Goal: Transaction & Acquisition: Purchase product/service

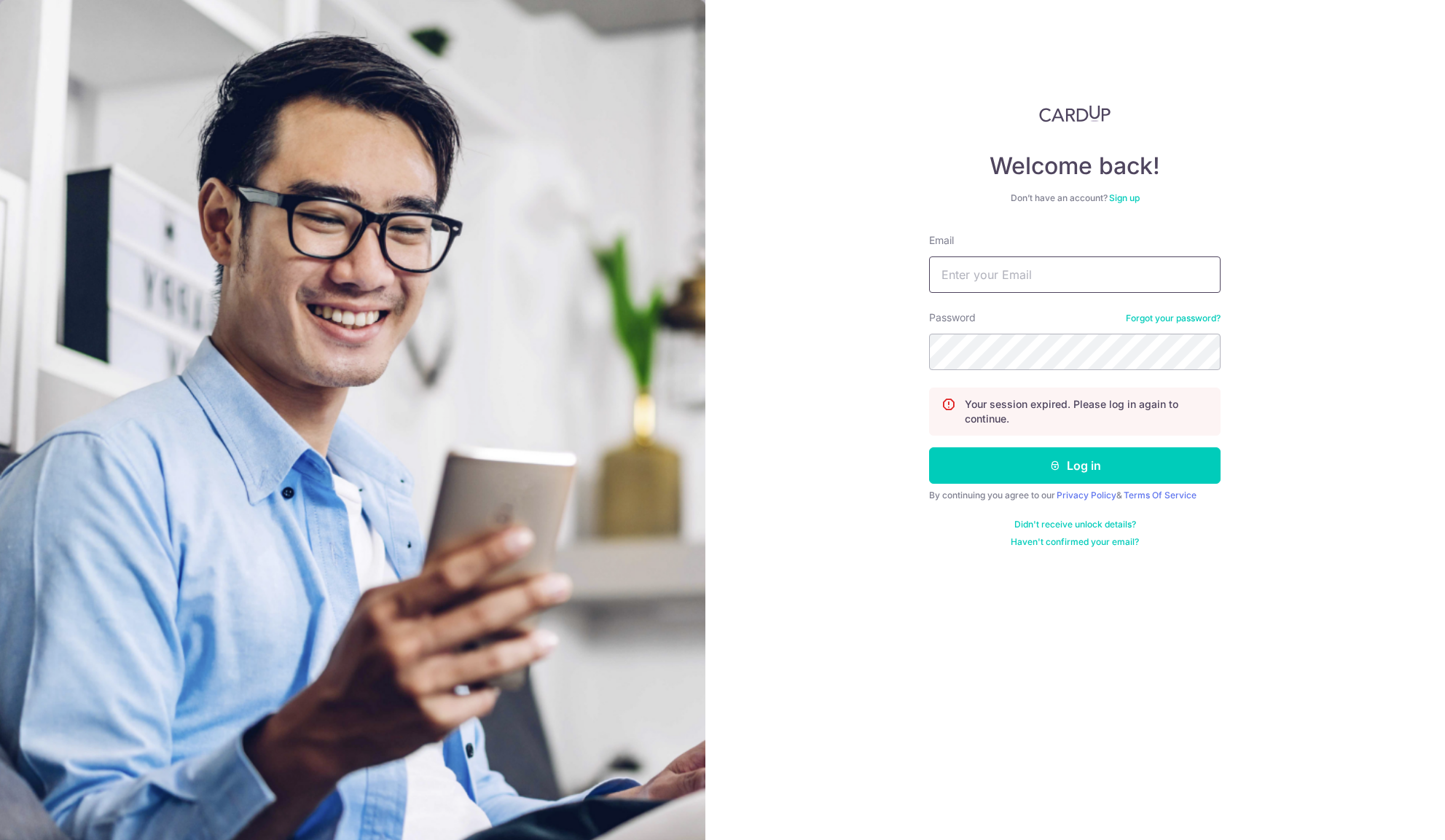
click at [992, 271] on input "Email" at bounding box center [1075, 275] width 291 height 37
type input "sales@mfc-alliance.com"
drag, startPoint x: 1081, startPoint y: 465, endPoint x: 1056, endPoint y: 433, distance: 40.6
click at [1082, 466] on button "Log in" at bounding box center [1075, 465] width 291 height 37
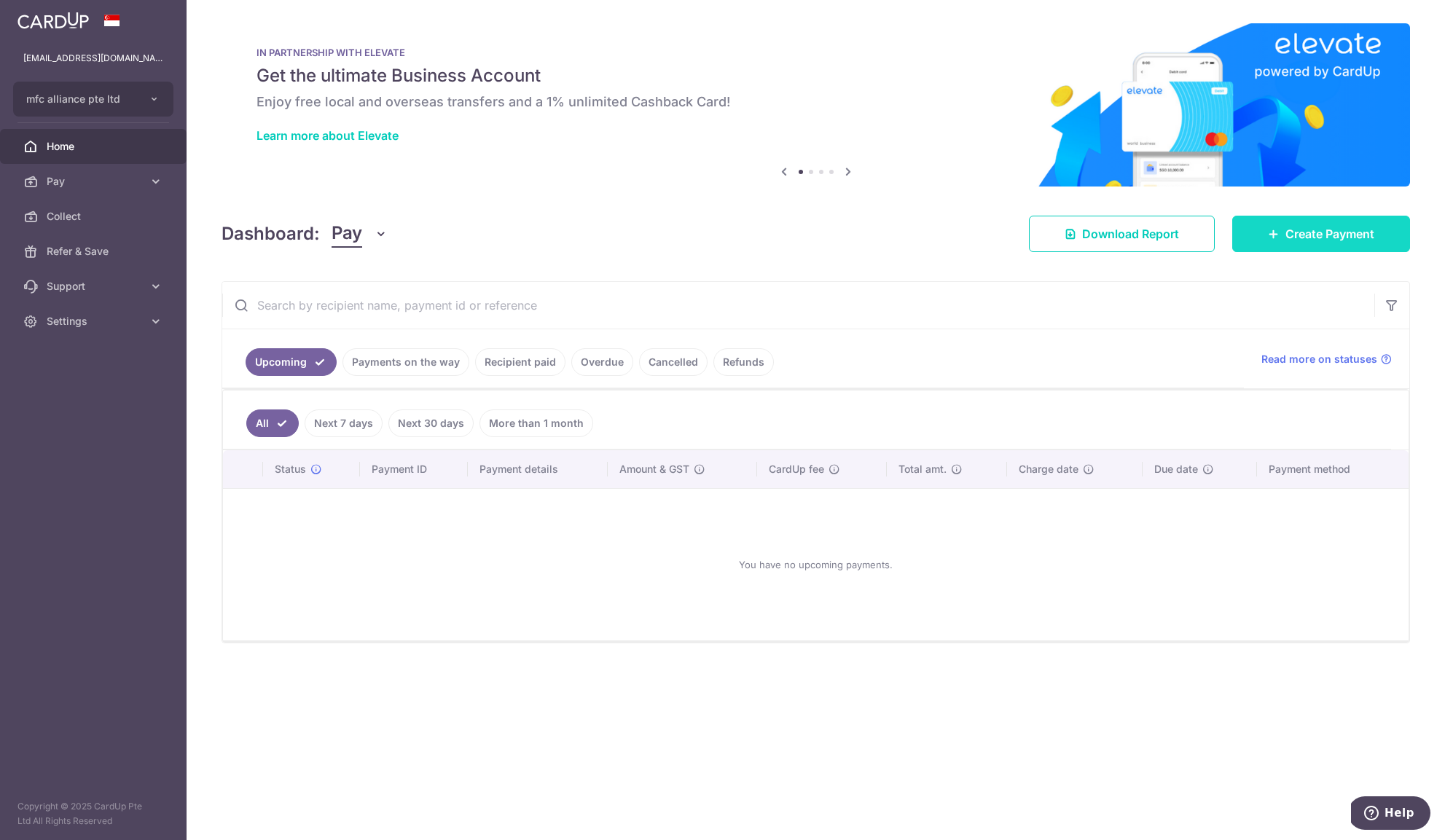
click at [1333, 233] on span "Create Payment" at bounding box center [1329, 234] width 89 height 18
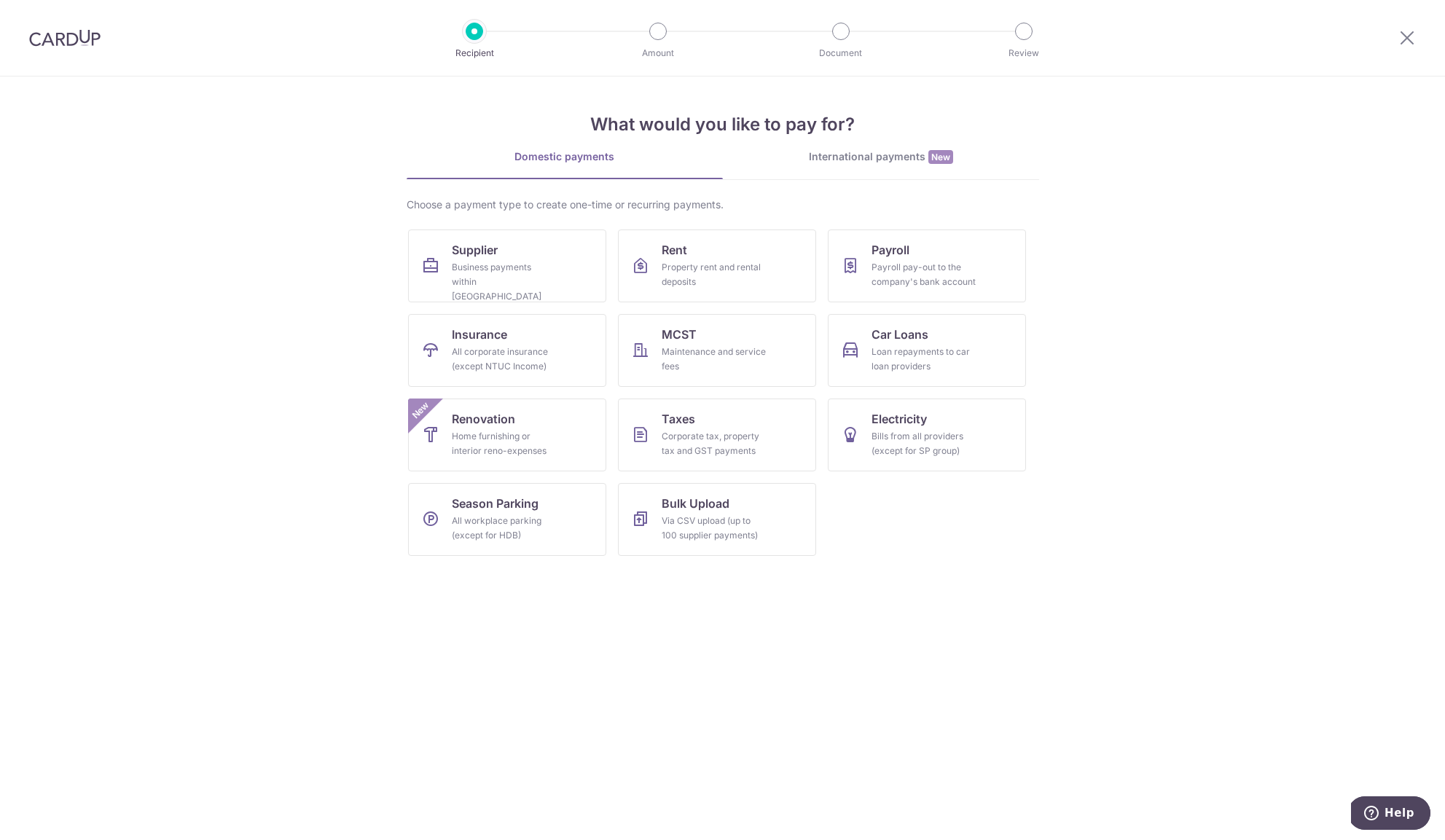
click at [848, 166] on link "International payments New" at bounding box center [880, 164] width 316 height 30
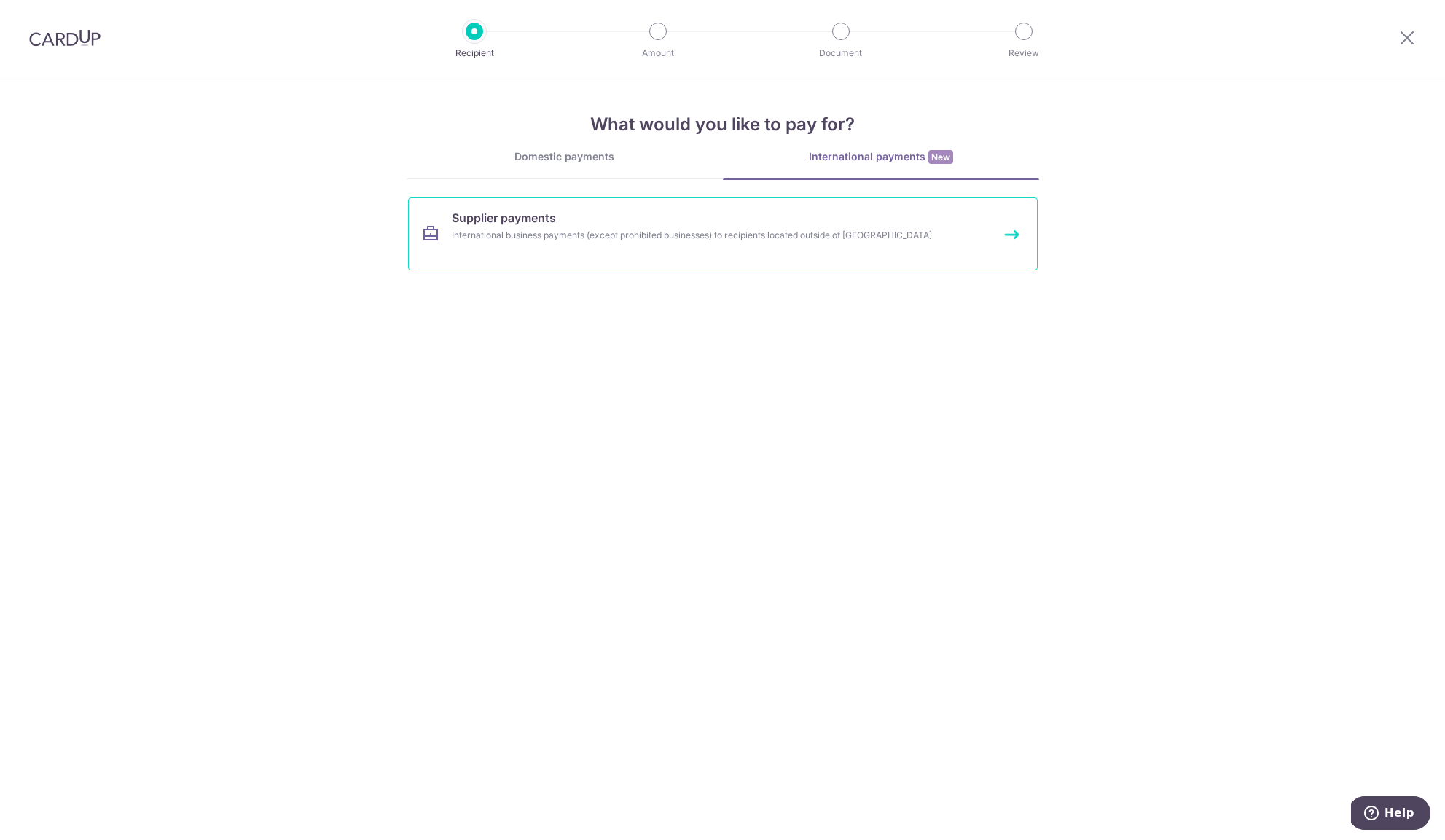
click at [796, 258] on link "Supplier payments International business payments (except prohibited businesses…" at bounding box center [722, 233] width 629 height 73
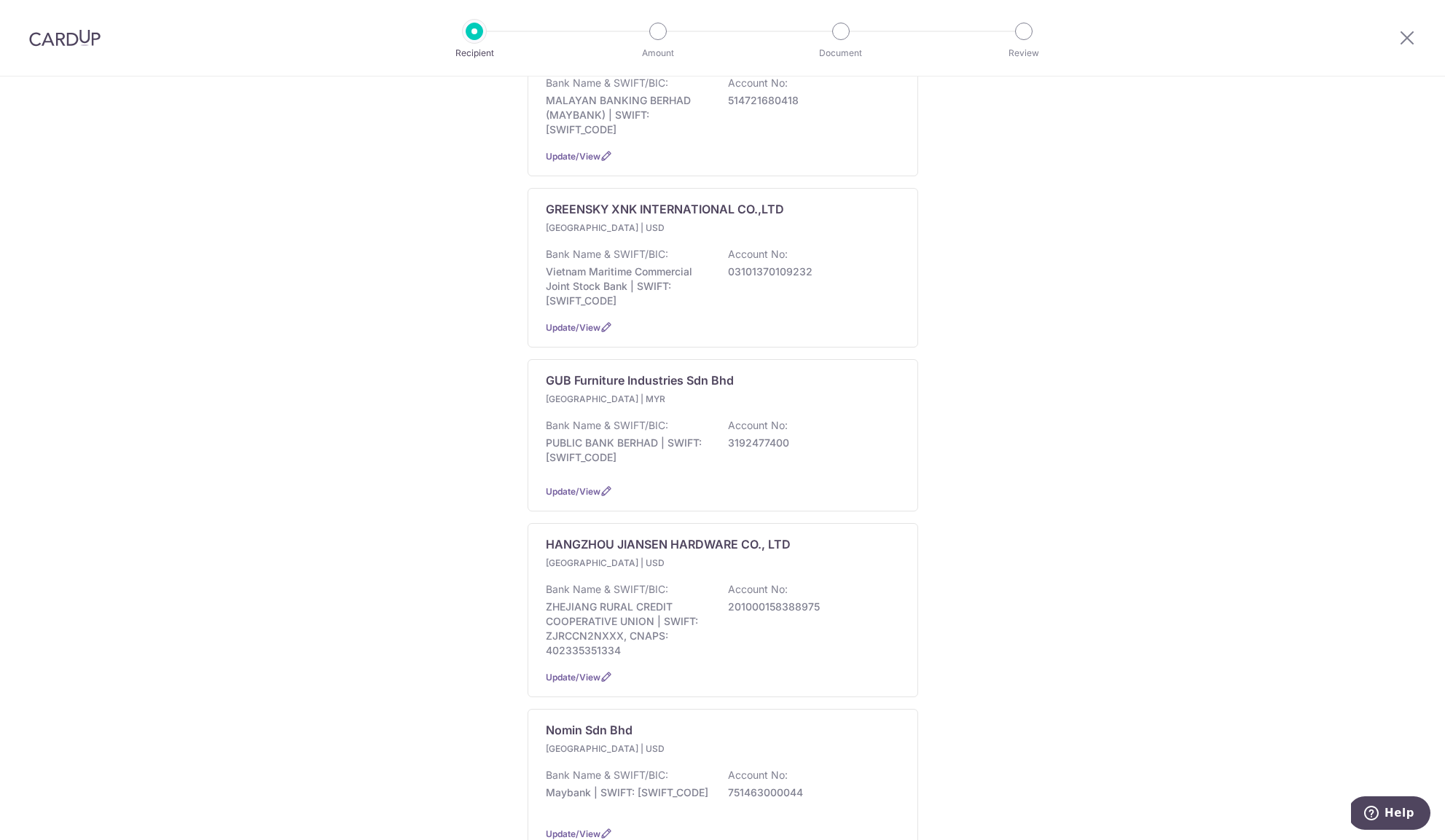
scroll to position [1400, 0]
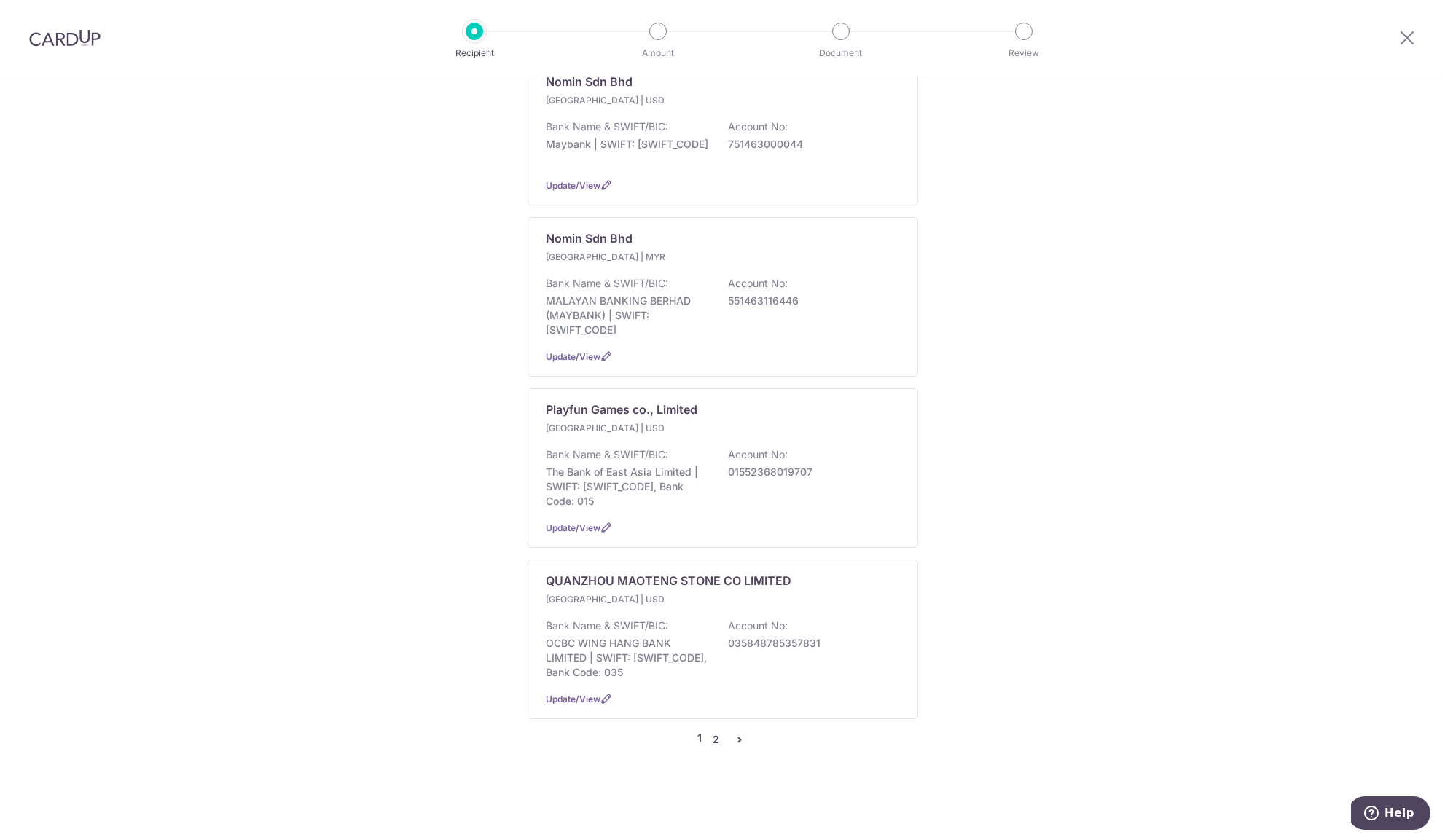
click at [721, 743] on link "2" at bounding box center [717, 739] width 18 height 18
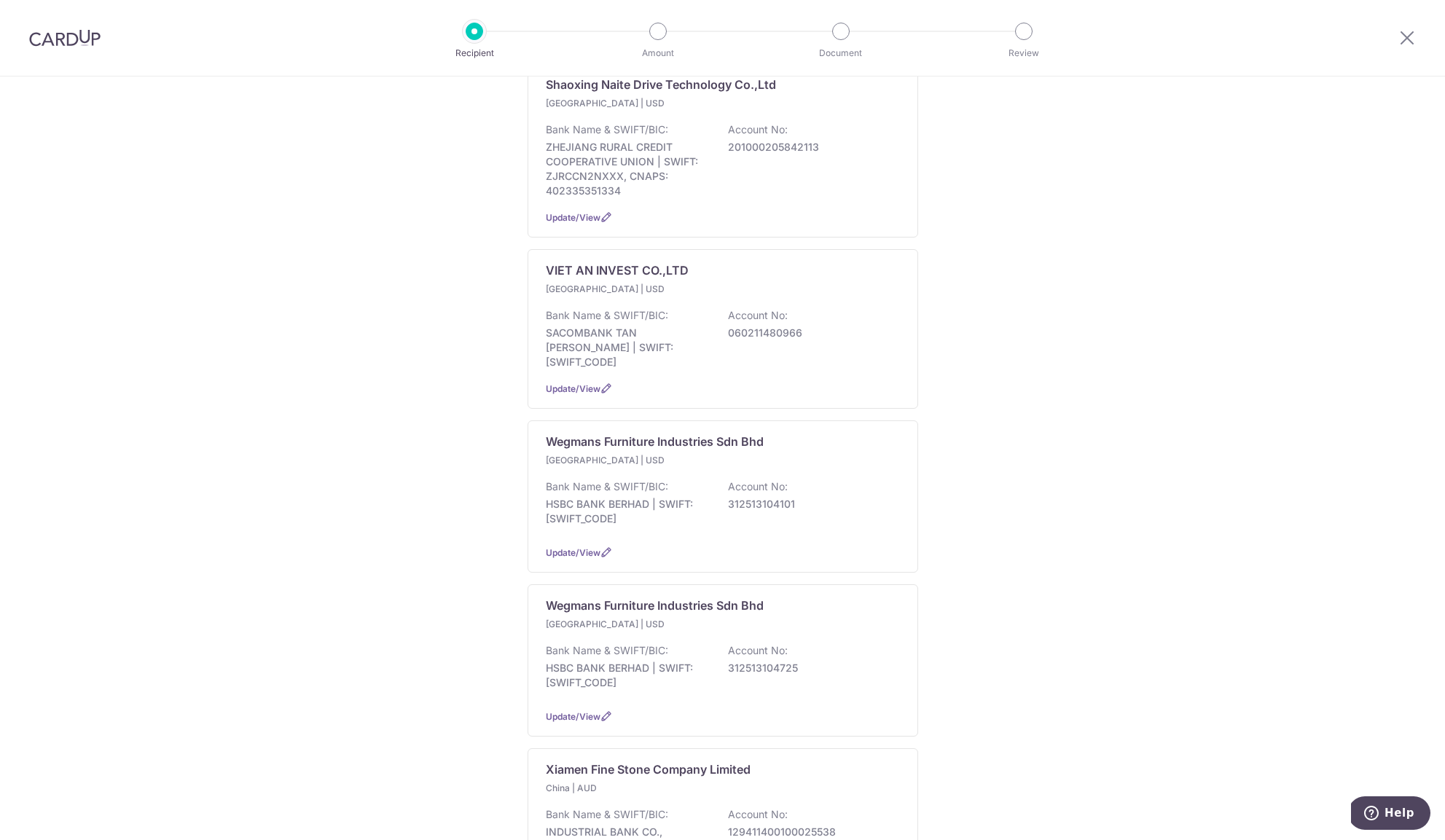
scroll to position [592, 0]
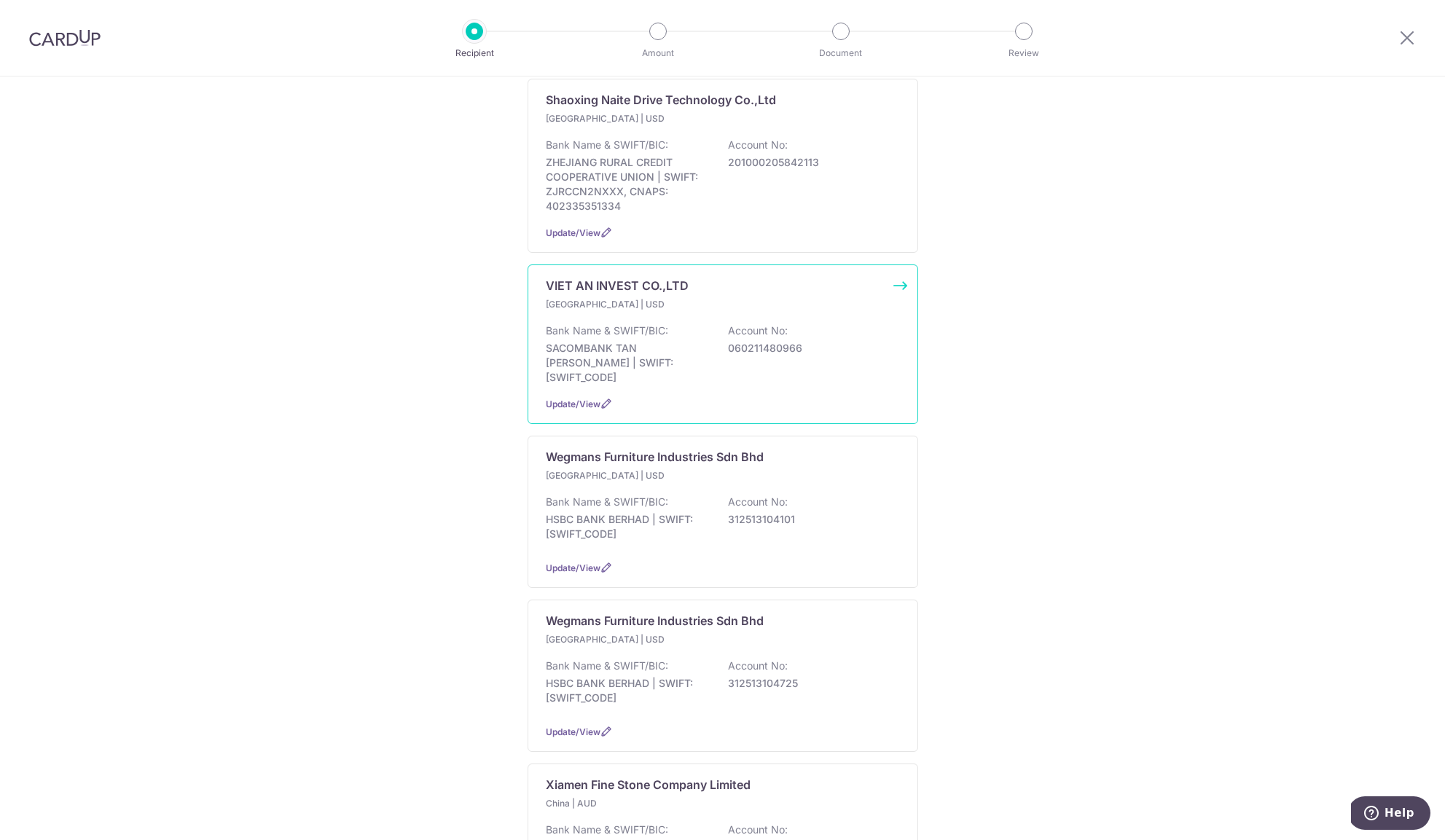
click at [608, 325] on div "Vietnam | USD Bank Name & SWIFT/BIC: SACOMBANK TAN PHU BRANCH | SWIFT: SGTTVNVX…" at bounding box center [722, 340] width 354 height 87
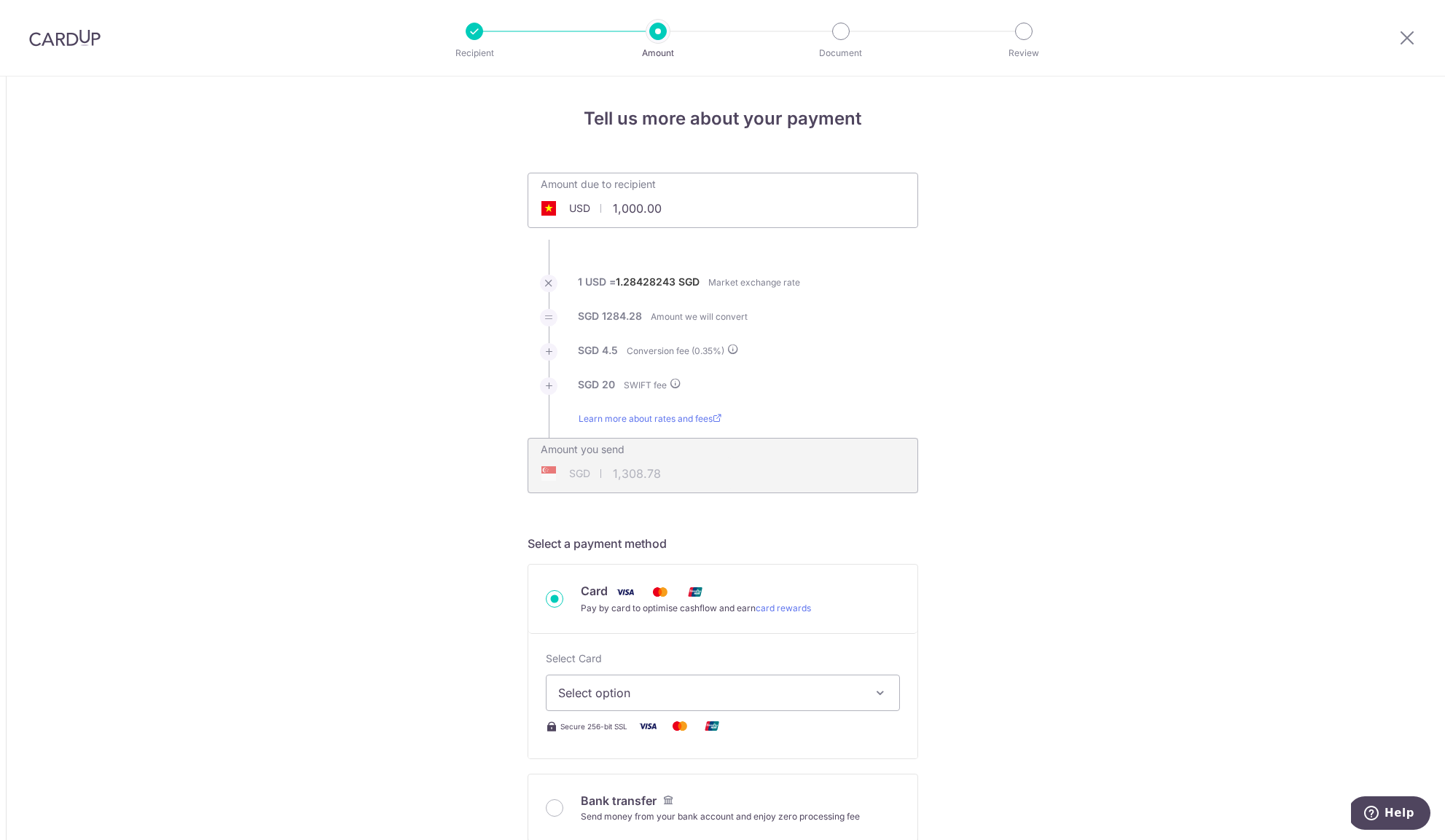
drag, startPoint x: 641, startPoint y: 212, endPoint x: 535, endPoint y: 201, distance: 106.6
click at [535, 201] on input "1,000.00" at bounding box center [641, 209] width 226 height 34
type input "1,824.00"
type input "2,370.78"
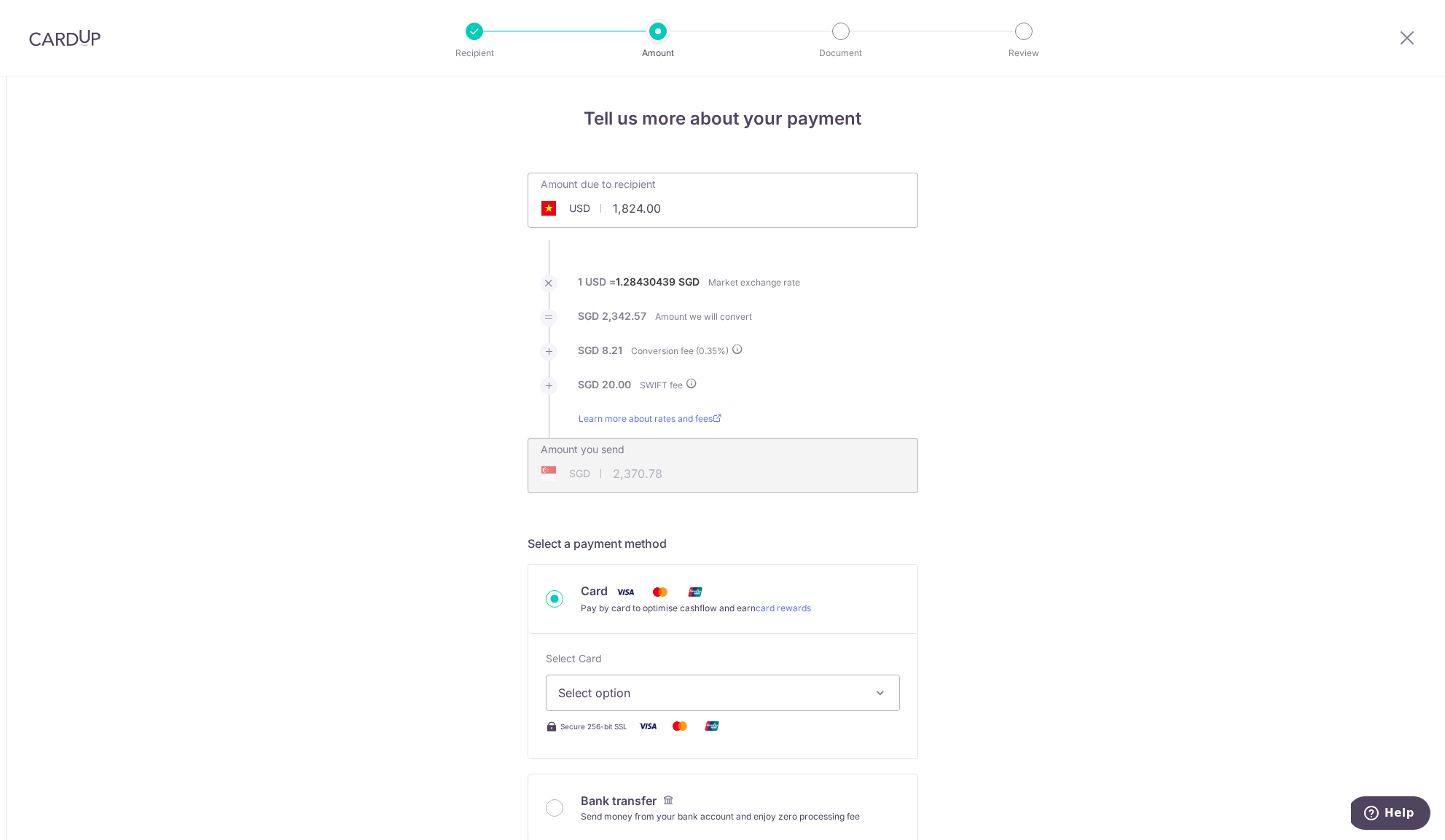
scroll to position [168, 0]
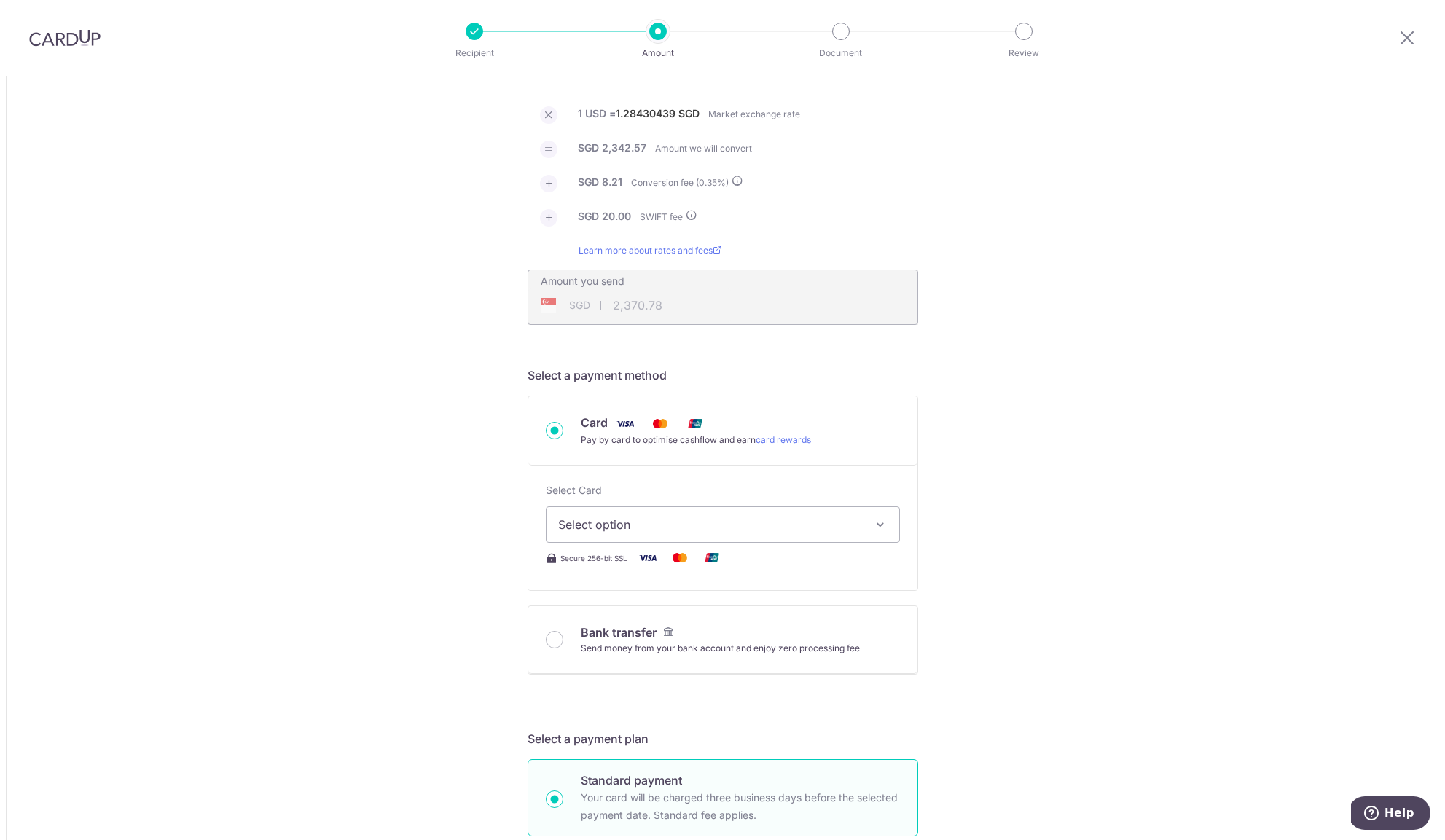
click at [630, 520] on span "Select option" at bounding box center [709, 524] width 303 height 18
click at [691, 660] on span "**** 4106" at bounding box center [723, 663] width 329 height 18
type input "1,824.00"
type input "2,370.77"
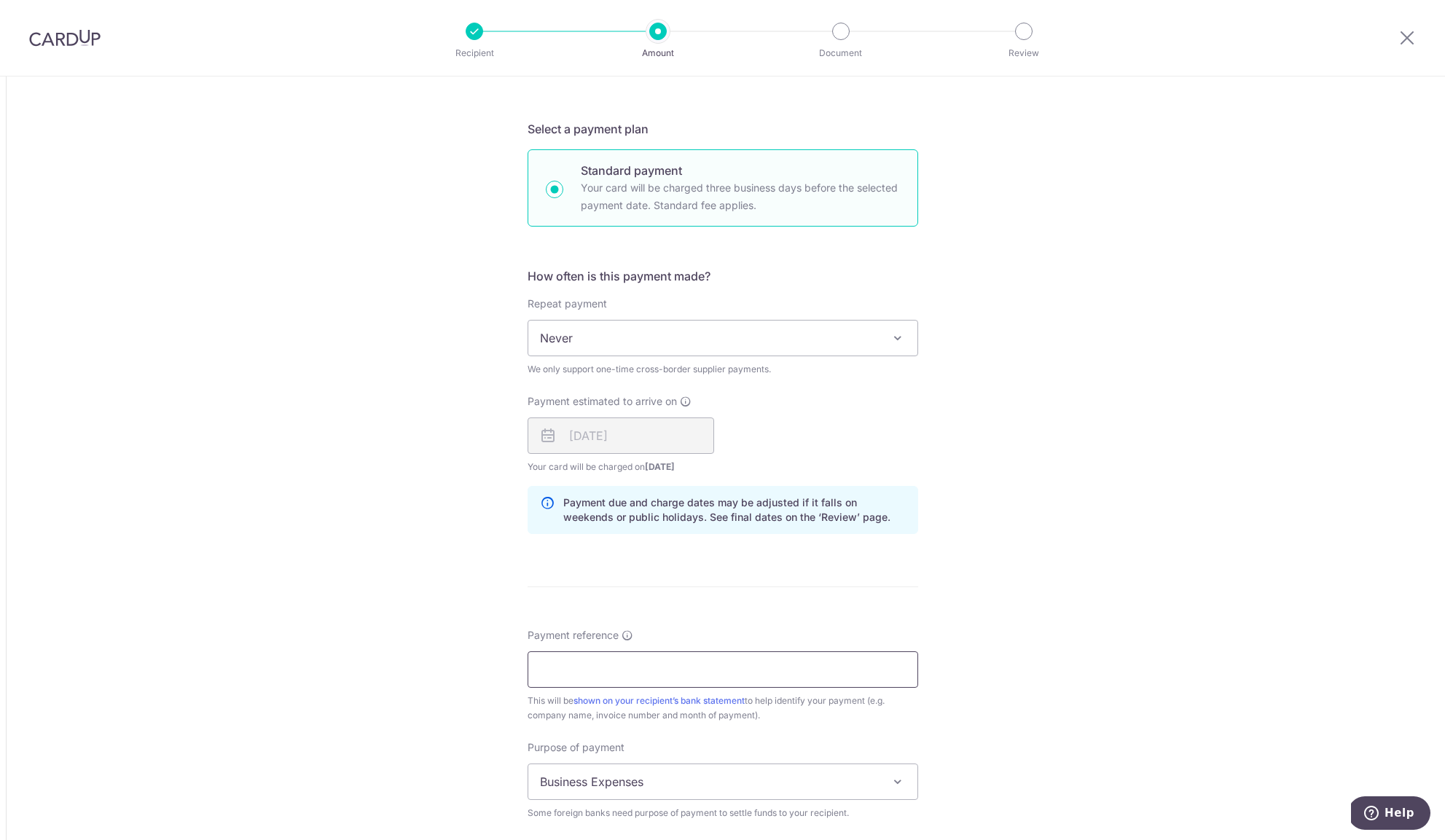
scroll to position [910, 0]
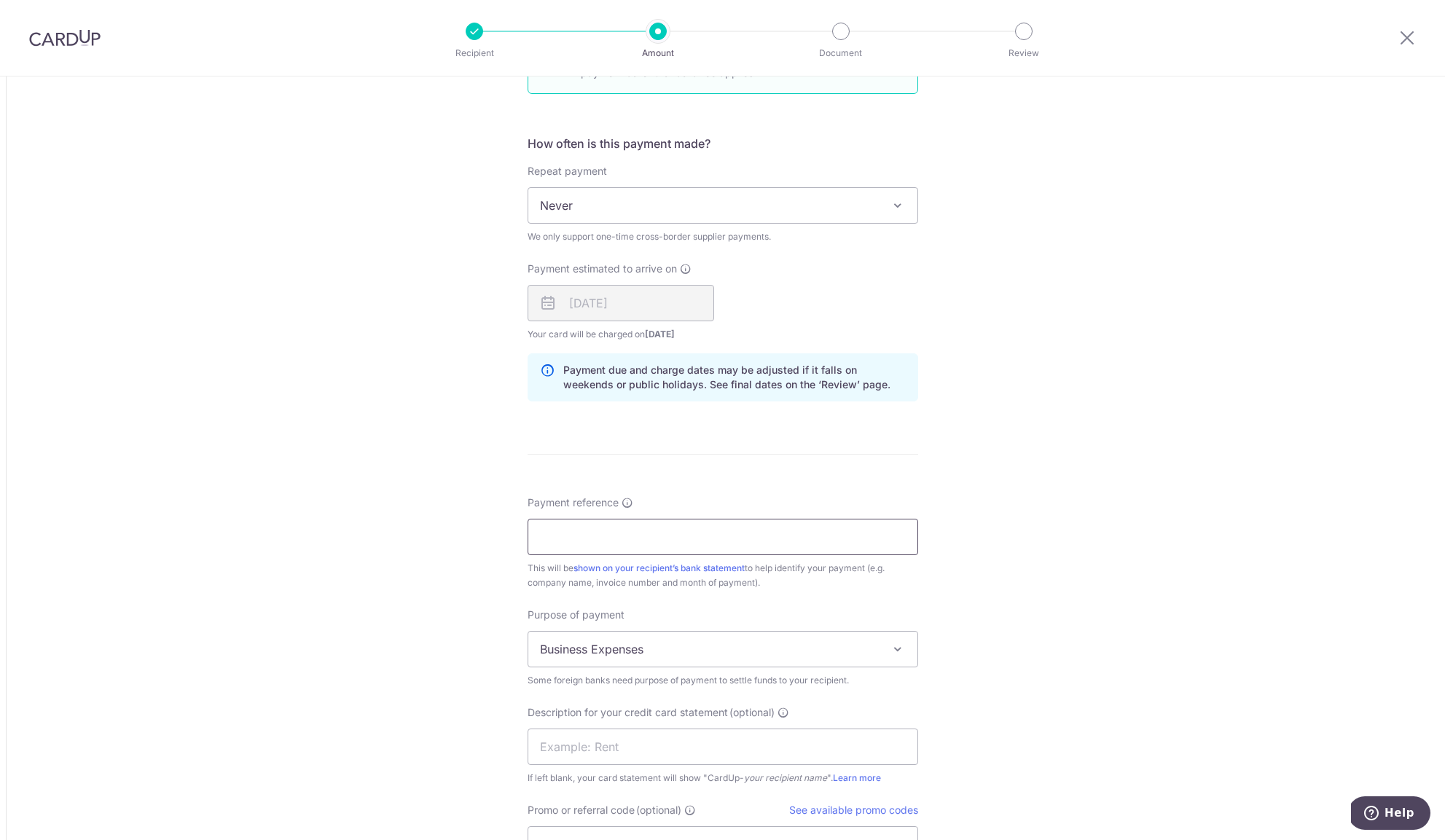
click at [573, 547] on input "Payment reference" at bounding box center [723, 537] width 390 height 37
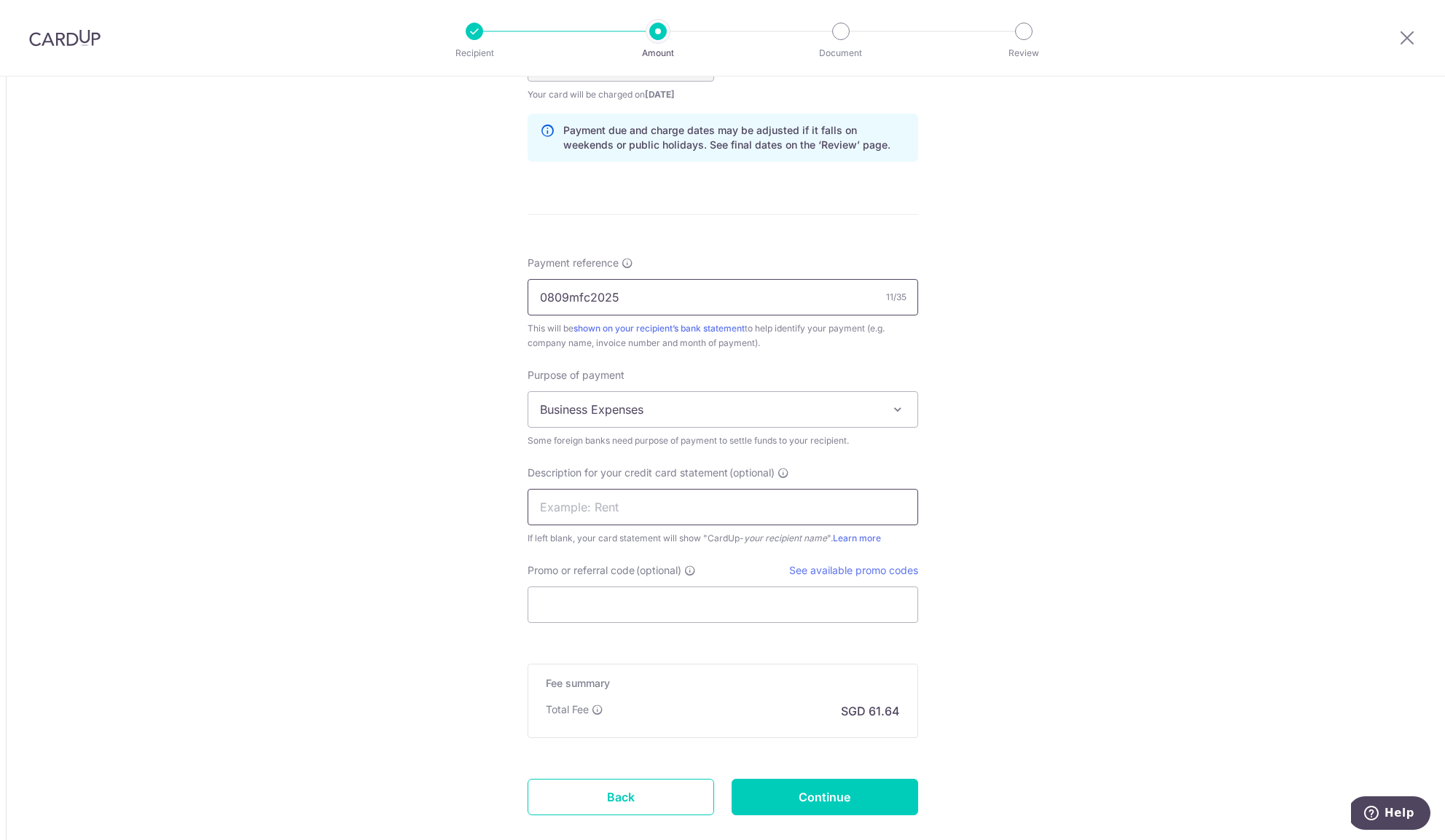
type input "0809mfc2025"
click at [611, 510] on input "text" at bounding box center [723, 507] width 390 height 37
type input "phenoix"
drag, startPoint x: 670, startPoint y: 631, endPoint x: 685, endPoint y: 607, distance: 28.3
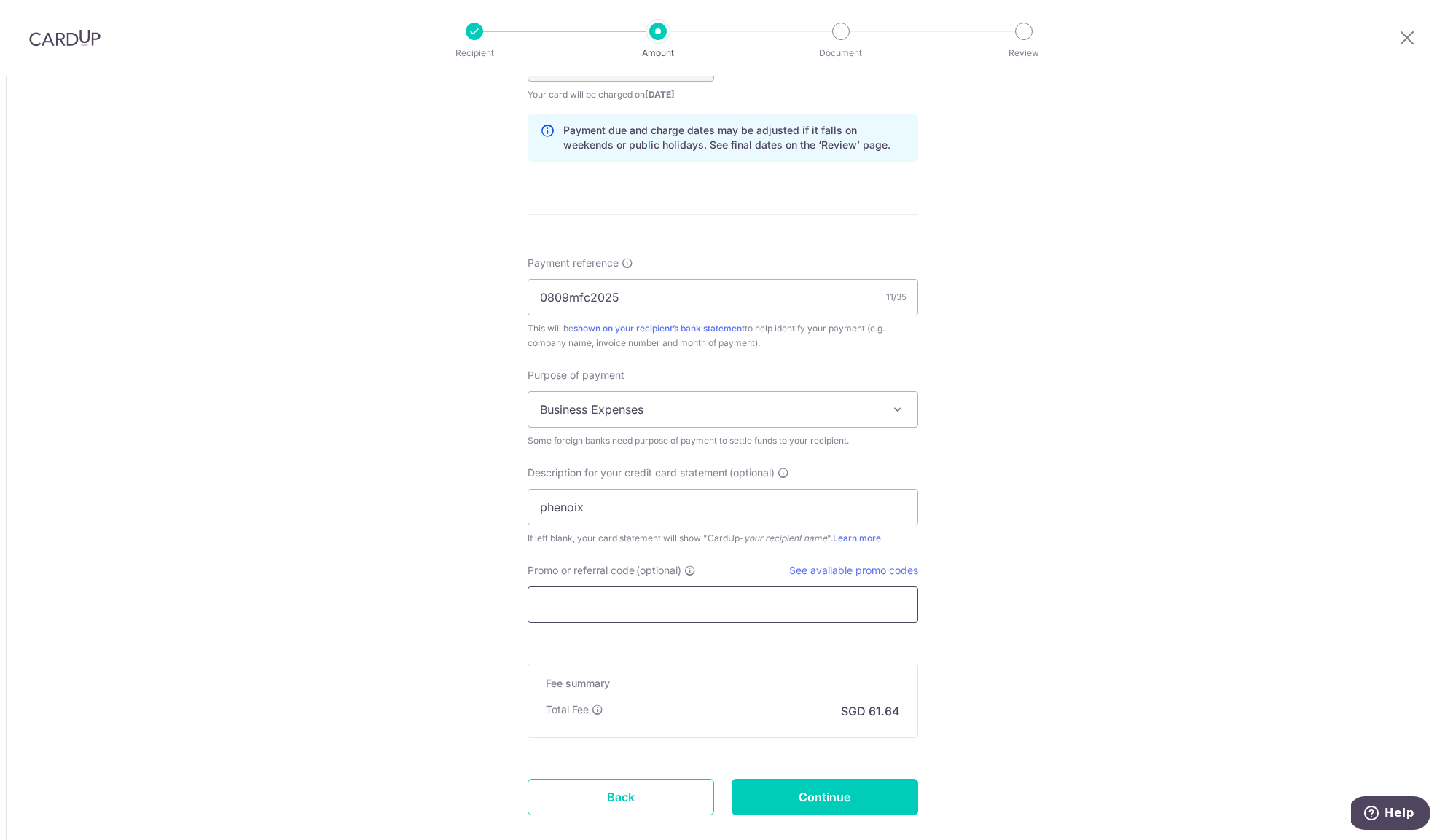
click at [685, 607] on input "Promo or referral code (optional)" at bounding box center [723, 605] width 390 height 37
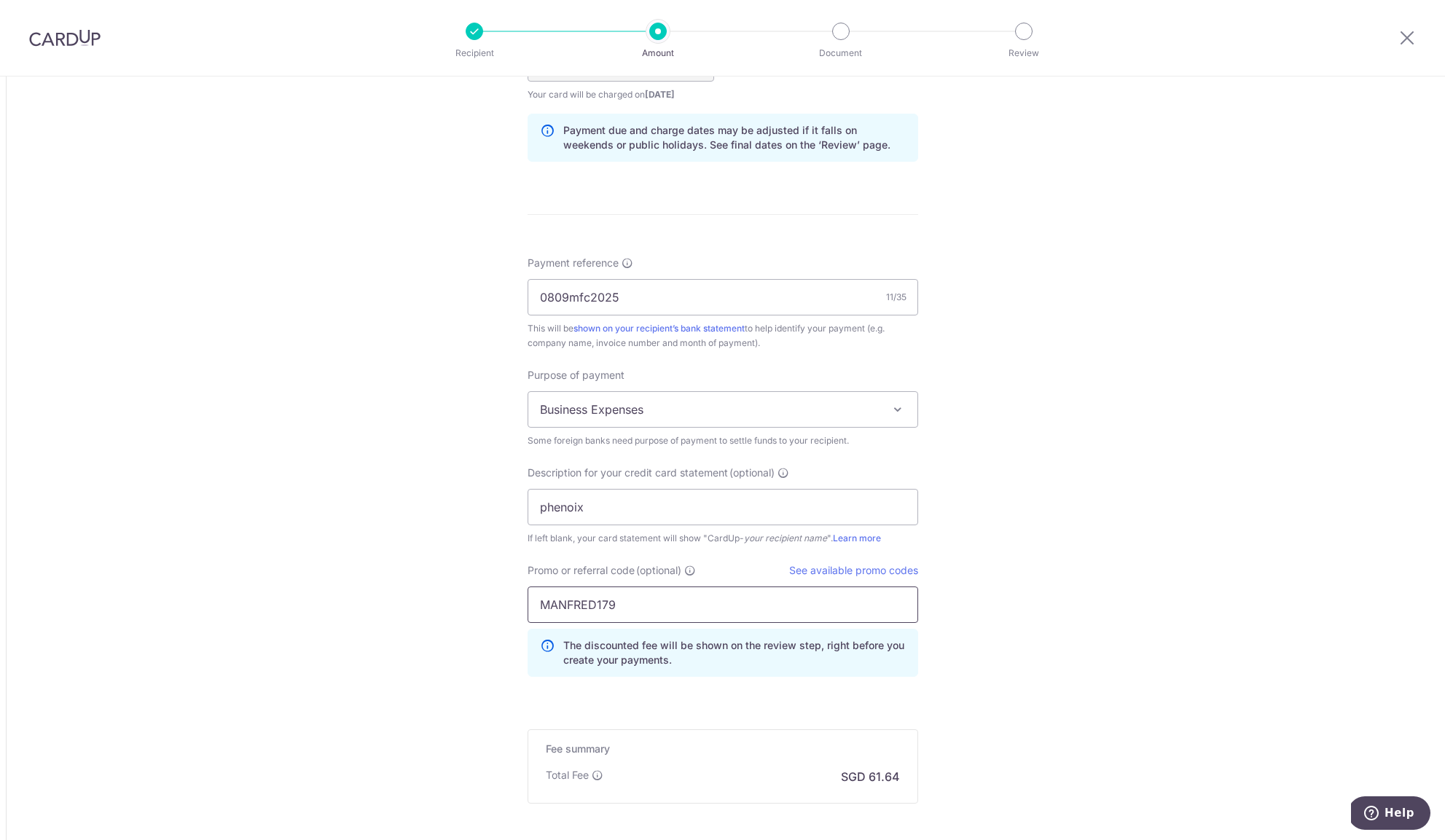
scroll to position [1300, 0]
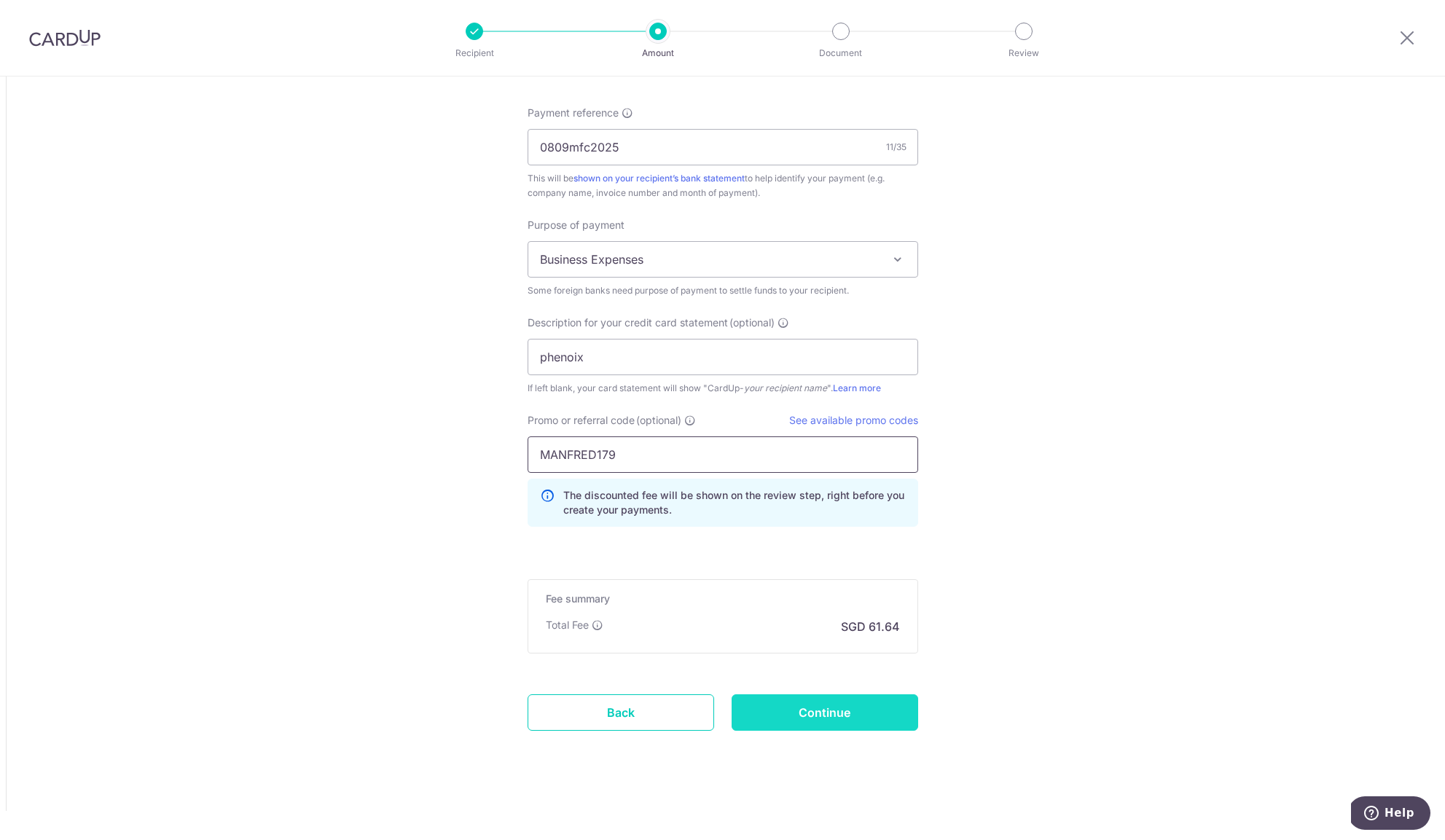
type input "MANFRED179"
click at [838, 704] on input "Continue" at bounding box center [824, 712] width 186 height 37
type input "Create Schedule"
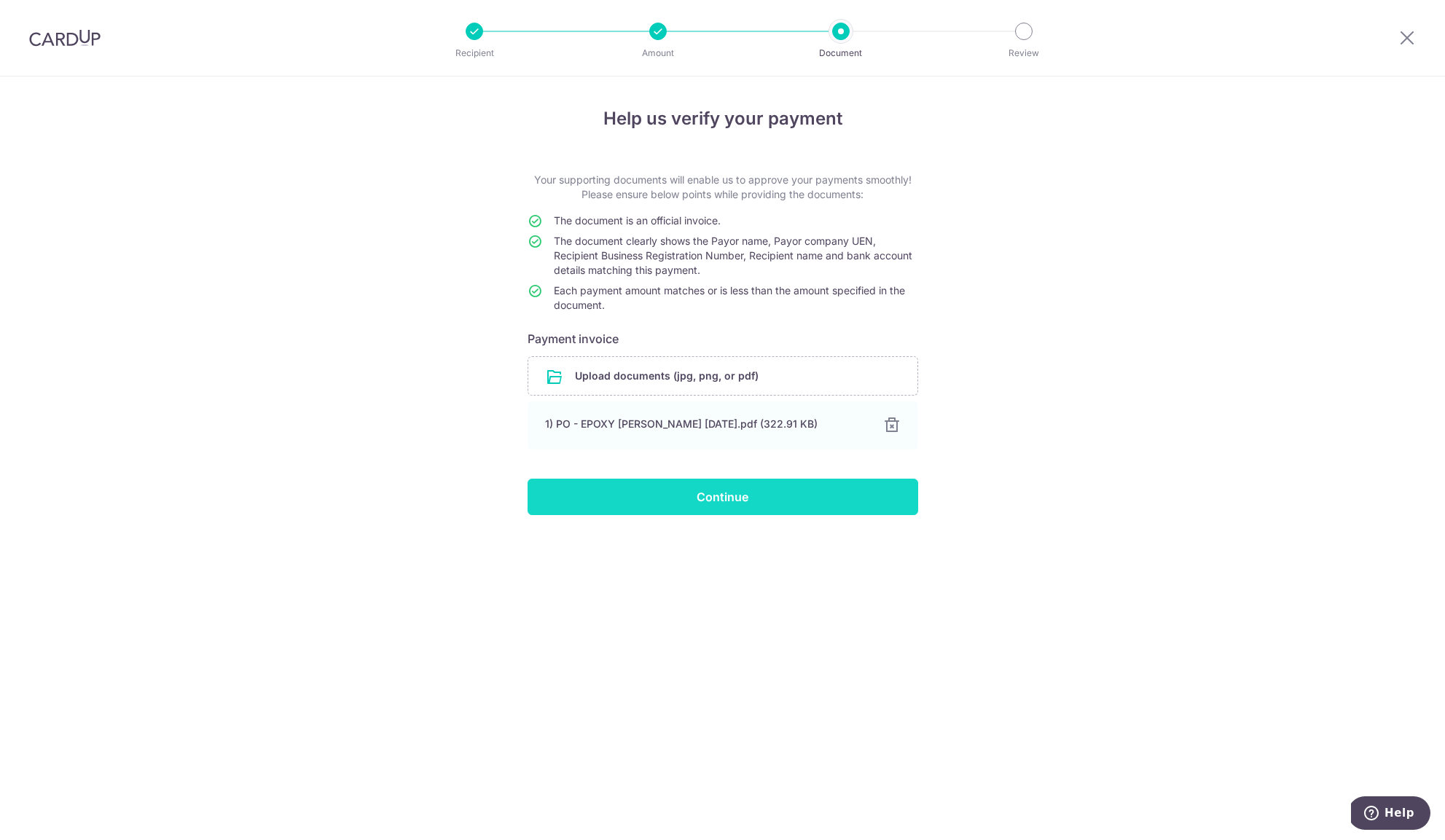
click at [709, 495] on input "Continue" at bounding box center [723, 497] width 390 height 37
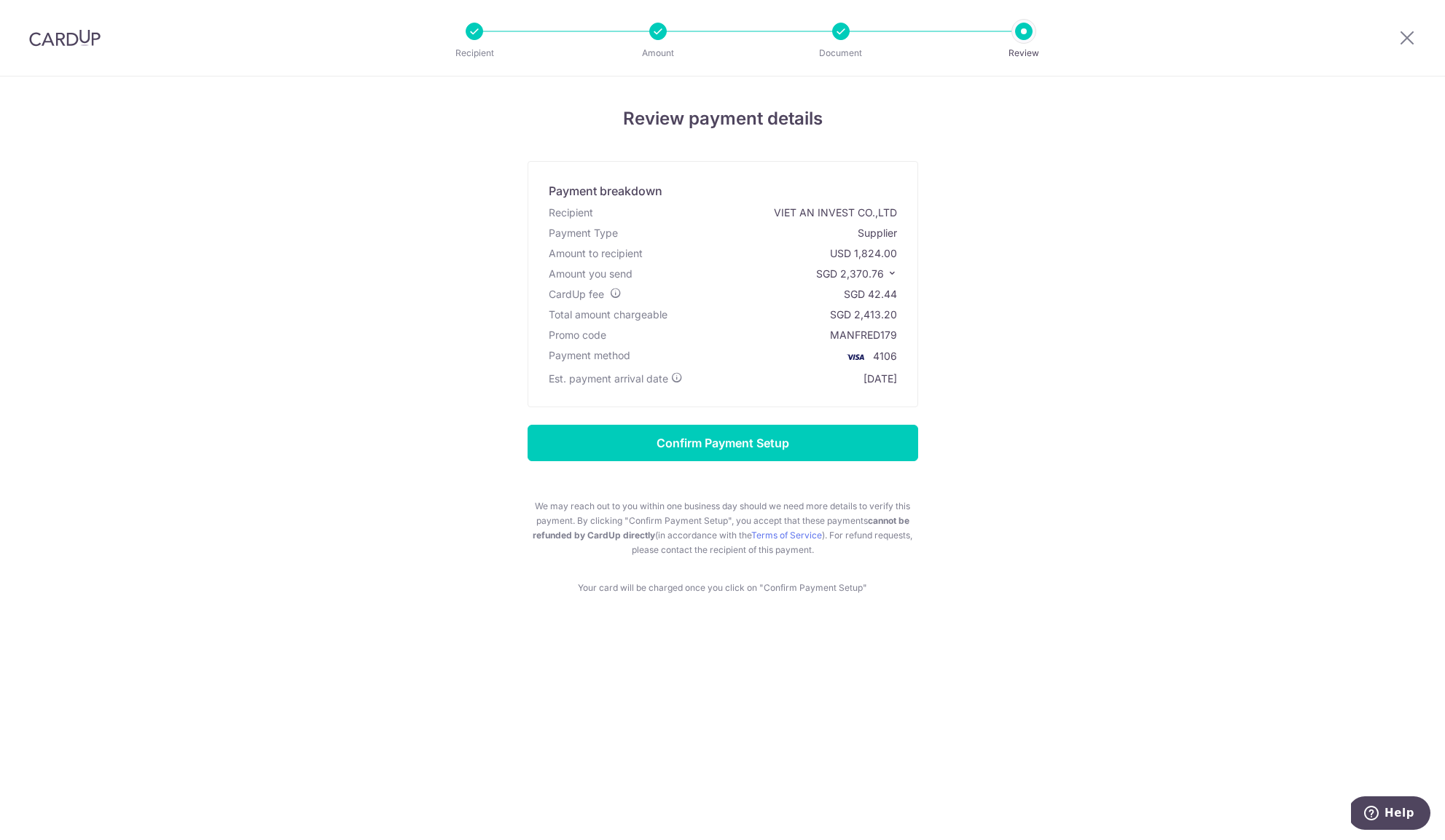
drag, startPoint x: 841, startPoint y: 275, endPoint x: 879, endPoint y: 275, distance: 38.0
click at [881, 275] on span "SGD 2,370.76" at bounding box center [850, 273] width 68 height 12
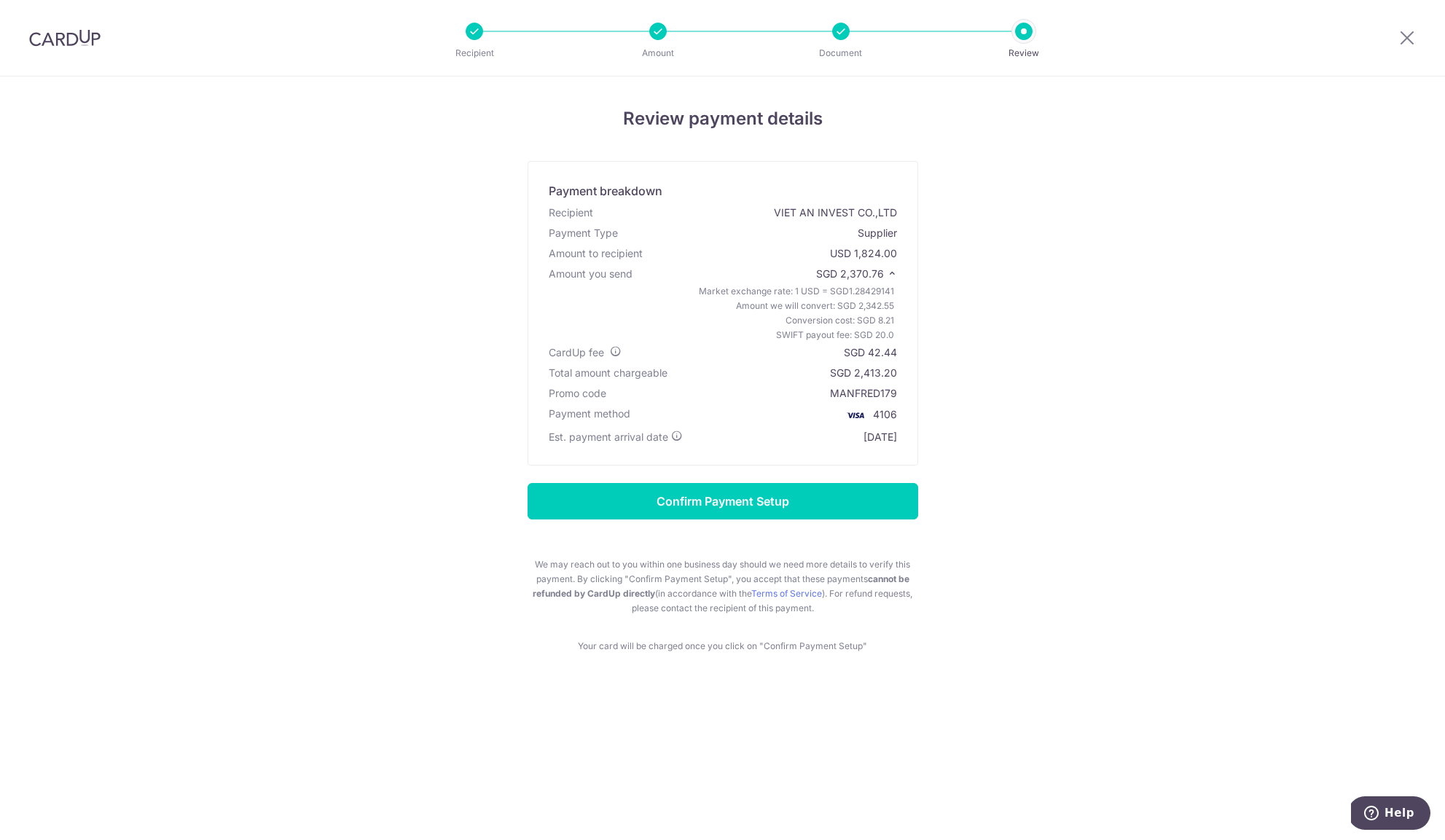
copy span "2,370.76"
drag, startPoint x: 868, startPoint y: 355, endPoint x: 896, endPoint y: 352, distance: 28.2
click at [899, 353] on div "CardUp fee SGD 42.44" at bounding box center [722, 352] width 354 height 21
copy div "42.44"
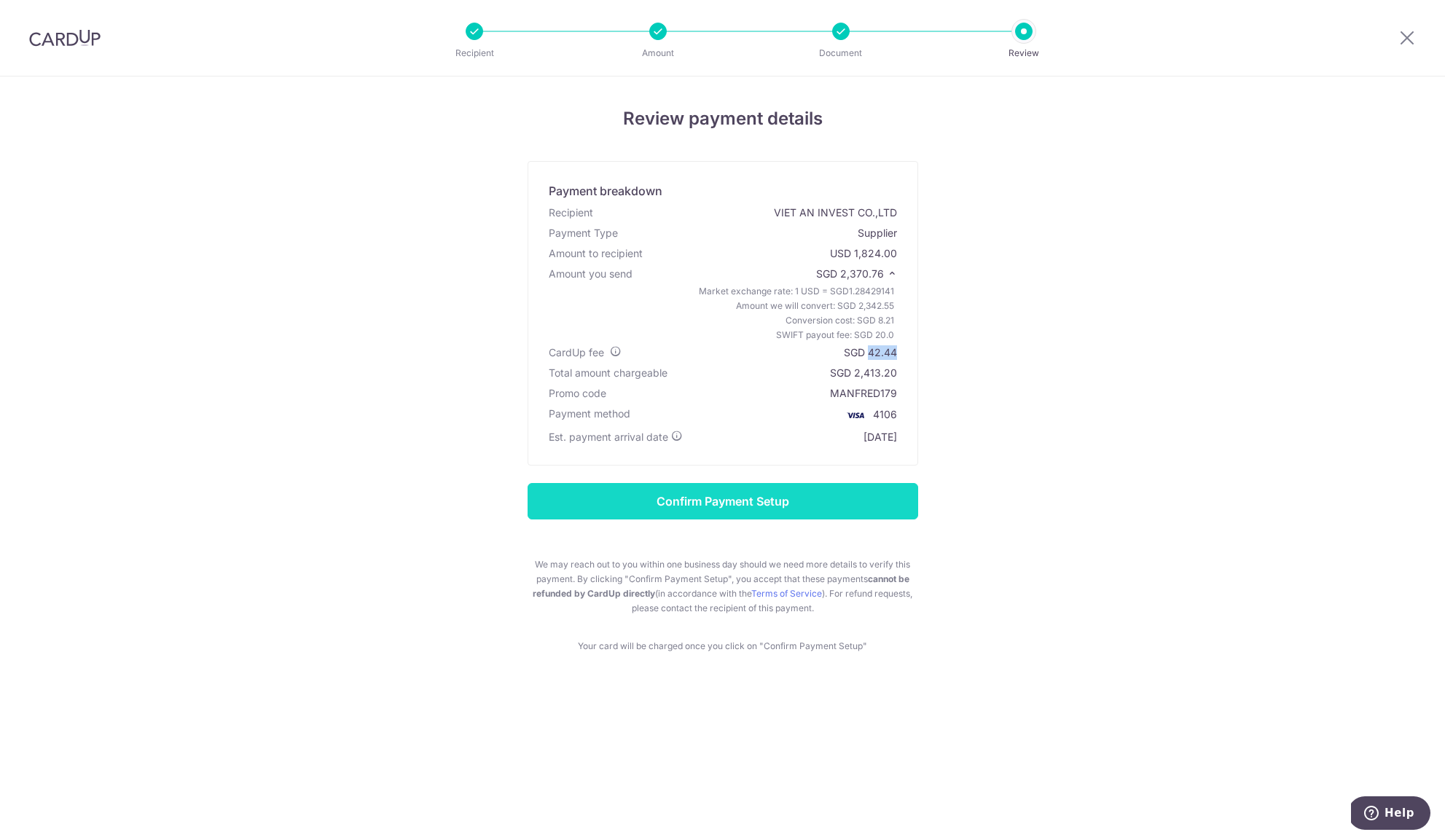
click at [768, 504] on input "Confirm Payment Setup" at bounding box center [723, 501] width 390 height 37
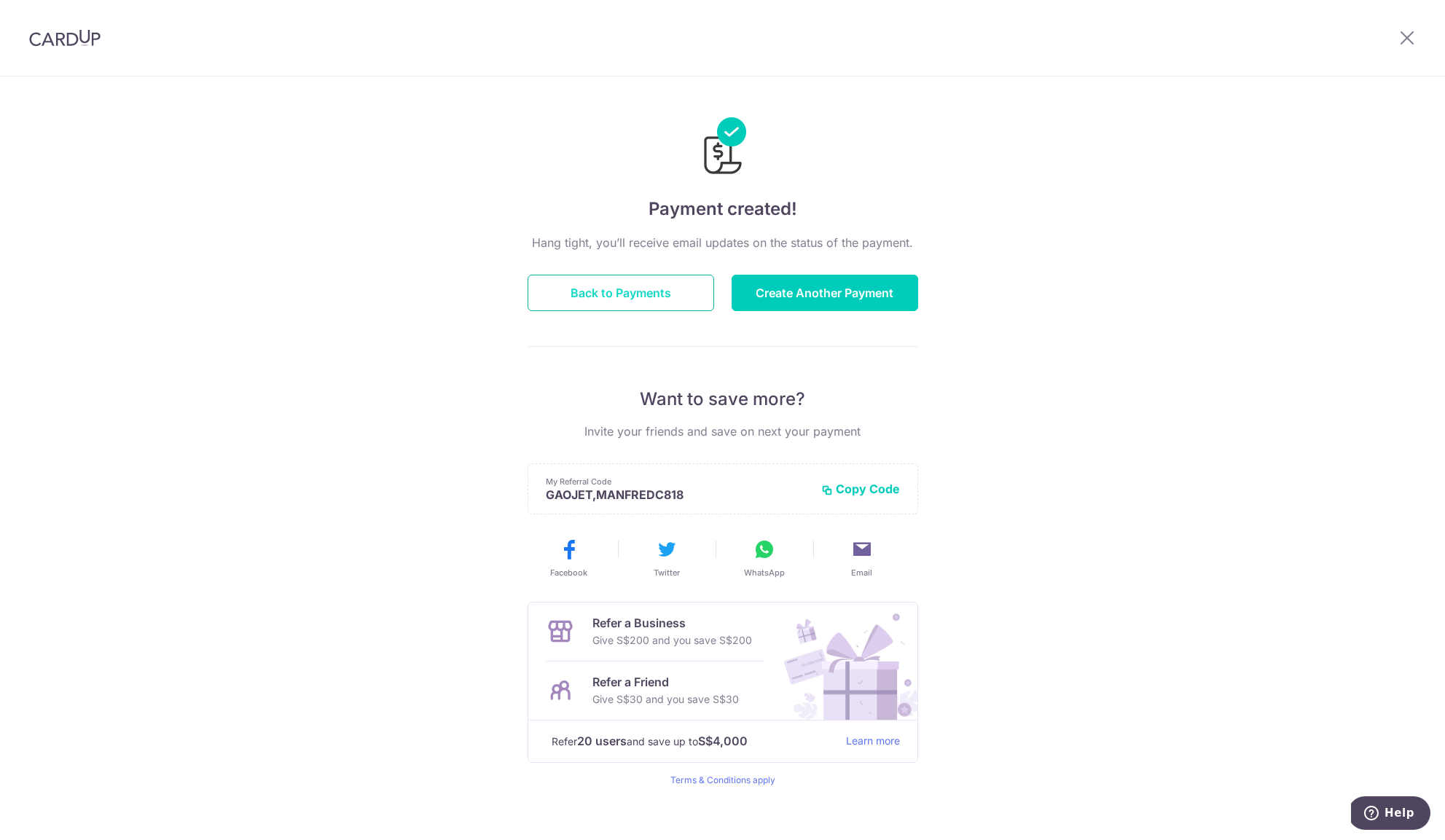
click at [652, 297] on button "Back to Payments" at bounding box center [621, 293] width 186 height 37
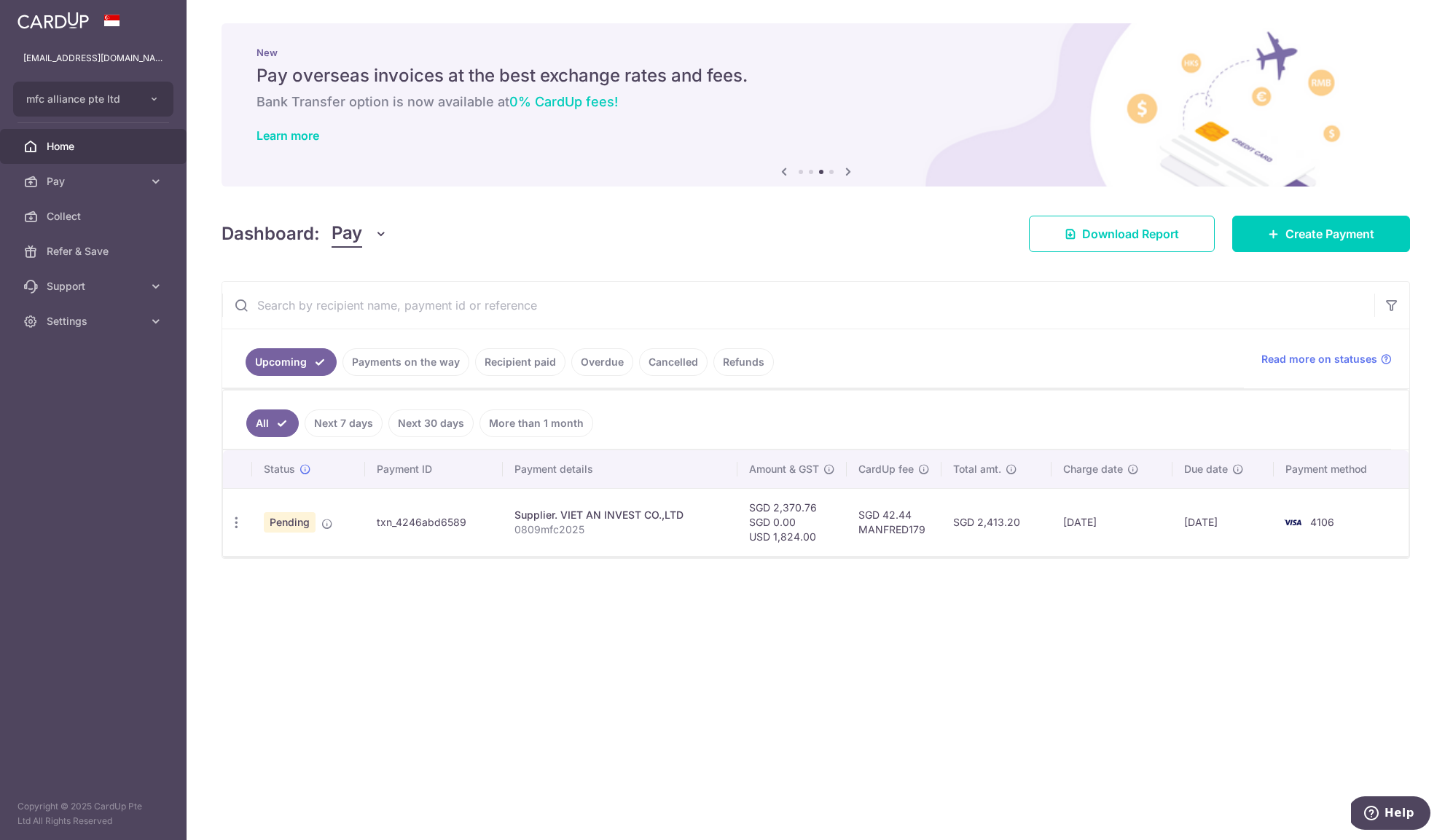
click at [525, 375] on link "Recipient paid" at bounding box center [520, 362] width 90 height 28
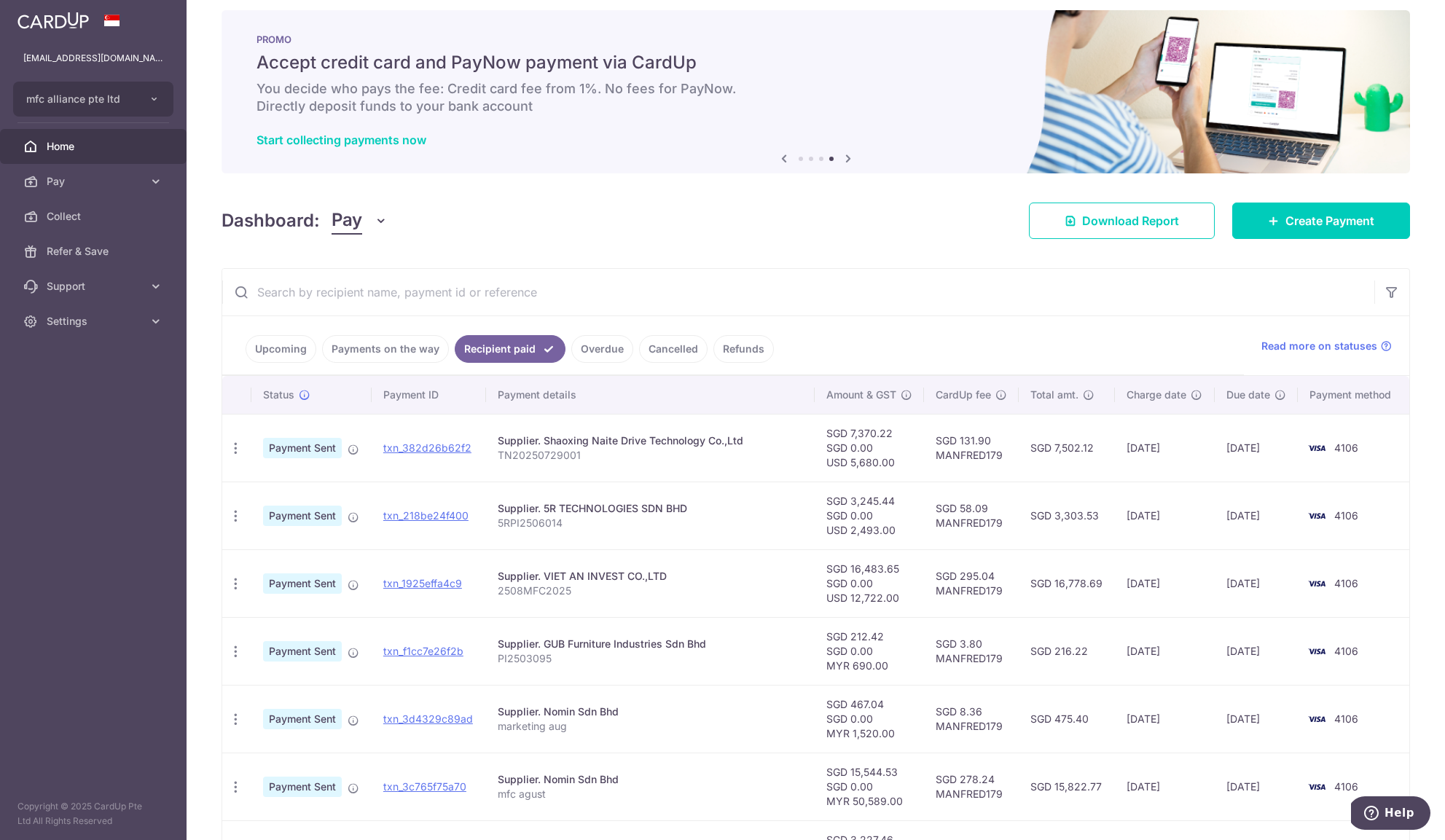
scroll to position [18, 0]
